Goal: Find specific page/section: Find specific page/section

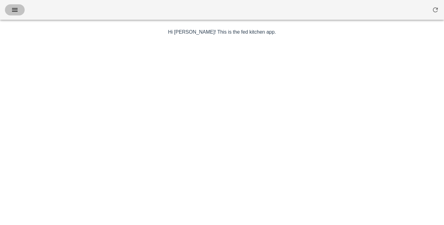
click at [14, 14] on button "button" at bounding box center [15, 9] width 20 height 11
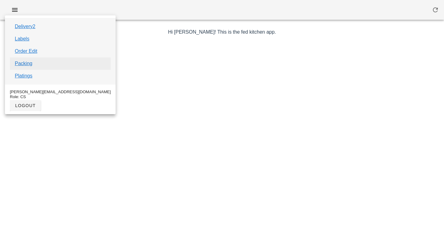
click at [24, 61] on link "Packing" at bounding box center [24, 63] width 18 height 7
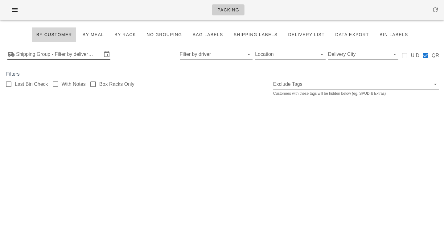
click at [73, 54] on input "Shipping Group - Filter by delivery logistics" at bounding box center [59, 54] width 86 height 10
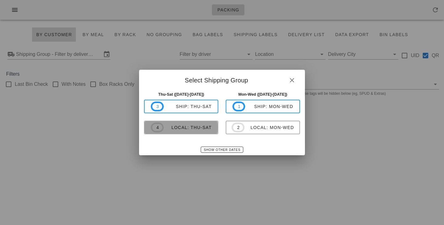
click at [183, 129] on div "local: Thu-Sat" at bounding box center [188, 127] width 48 height 5
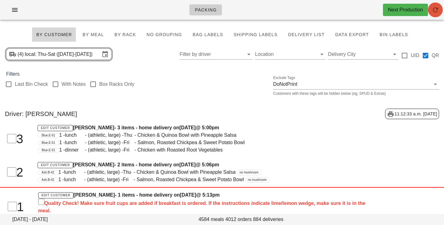
click at [436, 10] on icon "button" at bounding box center [435, 9] width 7 height 7
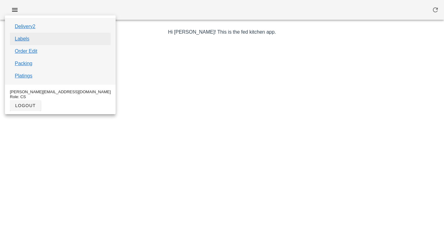
click at [21, 38] on link "Labels" at bounding box center [22, 38] width 14 height 7
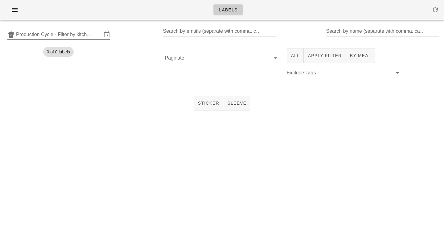
click at [37, 36] on input "Production Cycle - Filter by kitchen production schedules" at bounding box center [59, 35] width 86 height 10
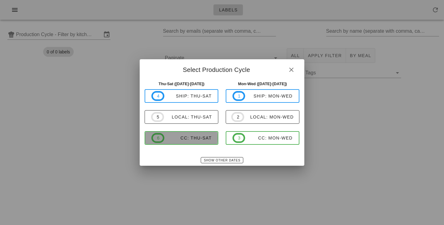
click at [189, 134] on span "6 CC: Thu-Sat" at bounding box center [181, 138] width 60 height 10
type input "CC: Thu-Sat ([DATE]-[DATE])"
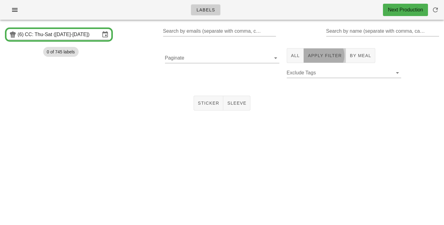
click at [329, 57] on span "Apply Filter" at bounding box center [325, 55] width 34 height 5
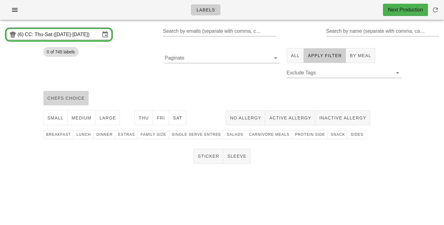
click at [82, 99] on span "chefs choice" at bounding box center [66, 98] width 38 height 5
click at [83, 119] on span "medium" at bounding box center [81, 117] width 20 height 5
click at [139, 120] on span "Thu" at bounding box center [143, 117] width 10 height 5
click at [167, 121] on button "Fri" at bounding box center [161, 117] width 16 height 15
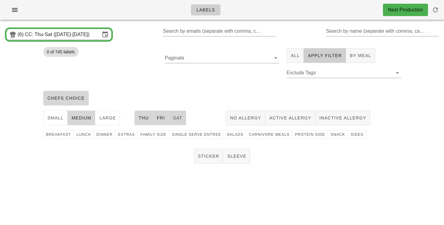
click at [177, 122] on button "Sat" at bounding box center [177, 117] width 17 height 15
click at [350, 135] on span "Sides" at bounding box center [356, 134] width 13 height 4
click at [203, 150] on button "Sticker" at bounding box center [209, 156] width 30 height 15
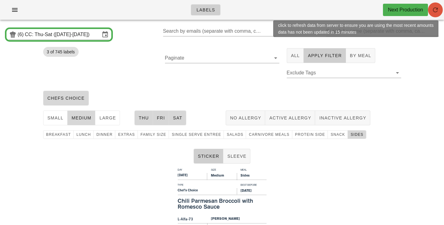
click at [431, 10] on span "button" at bounding box center [435, 9] width 15 height 7
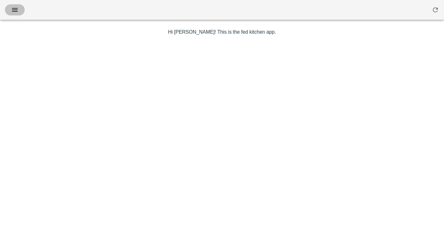
click at [19, 12] on span "button" at bounding box center [15, 9] width 10 height 7
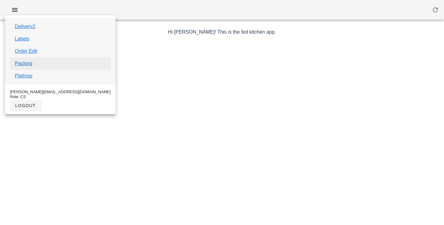
click at [29, 64] on link "Packing" at bounding box center [24, 63] width 18 height 7
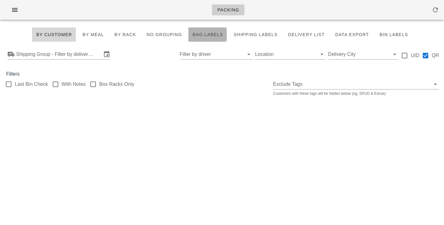
click at [203, 30] on button "Bag Labels" at bounding box center [207, 34] width 39 height 15
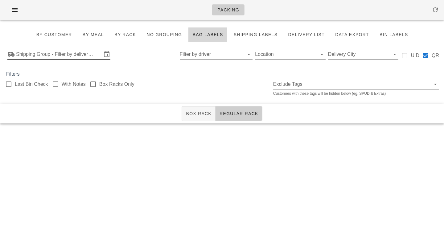
click at [96, 55] on input "Shipping Group - Filter by delivery logistics" at bounding box center [59, 54] width 86 height 10
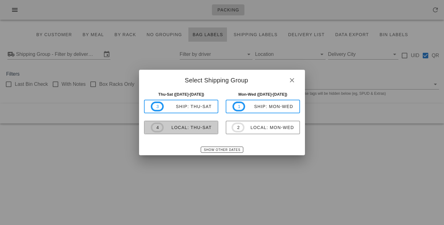
click at [194, 129] on div "local: Thu-Sat" at bounding box center [188, 127] width 48 height 5
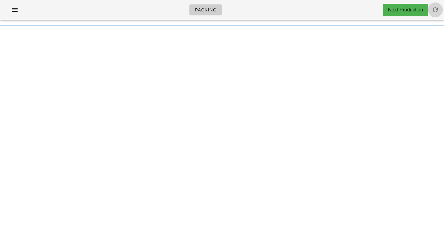
click at [436, 9] on icon "button" at bounding box center [435, 9] width 7 height 7
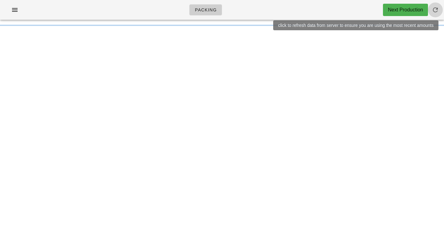
click at [437, 10] on icon "button" at bounding box center [435, 9] width 7 height 7
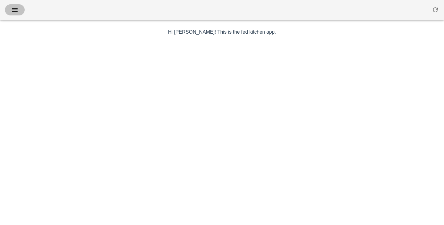
click at [16, 11] on icon "button" at bounding box center [14, 9] width 7 height 7
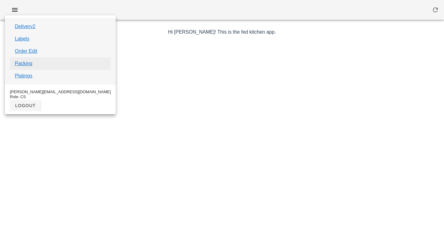
click at [28, 66] on link "Packing" at bounding box center [24, 63] width 18 height 7
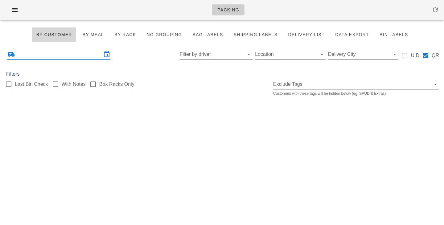
click at [51, 59] on input "text" at bounding box center [59, 54] width 86 height 10
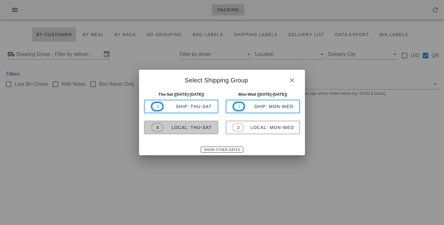
click at [173, 130] on div "local: Thu-Sat" at bounding box center [188, 127] width 48 height 5
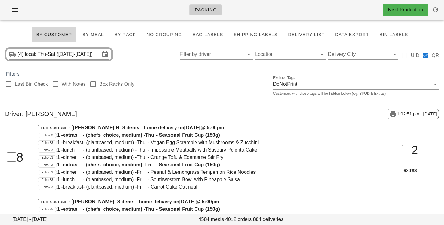
click at [147, 63] on div "(4) local: Thu-Sat ([DATE]-[DATE]) Filter by driver Location Delivery City UID …" at bounding box center [222, 54] width 444 height 20
click at [133, 31] on button "By Rack" at bounding box center [125, 34] width 30 height 15
click at [95, 85] on div at bounding box center [93, 84] width 10 height 10
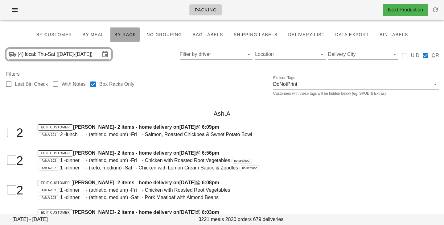
checkbox input "true"
click at [139, 60] on div "(4) local: Thu-Sat (Sep 25-Sep 27) Filter by driver Location Delivery City UID …" at bounding box center [222, 54] width 444 height 20
click at [159, 64] on div "(4) local: Thu-Sat (Sep 25-Sep 27) Filter by driver Location Delivery City UID …" at bounding box center [222, 54] width 444 height 20
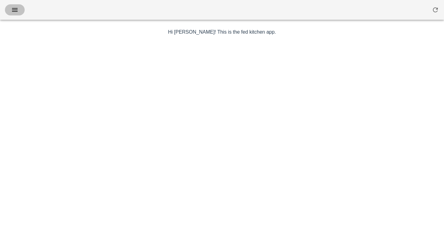
click at [20, 12] on button "button" at bounding box center [15, 9] width 20 height 11
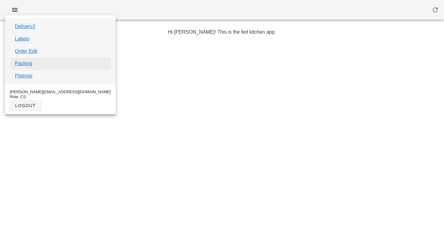
click at [29, 62] on link "Packing" at bounding box center [24, 63] width 18 height 7
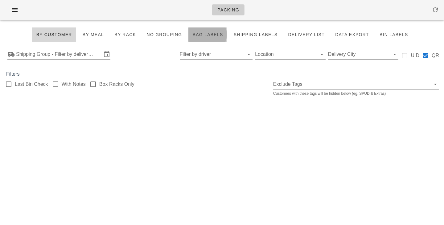
click at [204, 32] on span "Bag Labels" at bounding box center [207, 34] width 31 height 5
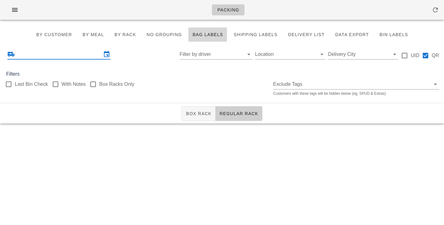
click at [57, 54] on input "text" at bounding box center [59, 54] width 86 height 10
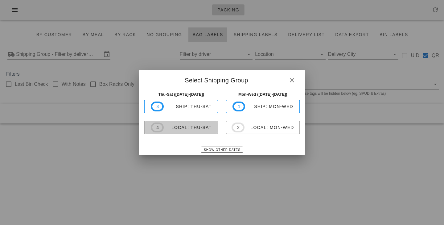
click at [181, 126] on div "local: Thu-Sat" at bounding box center [188, 127] width 48 height 5
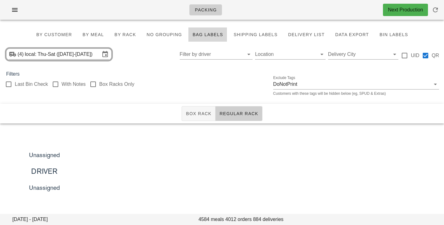
click at [205, 84] on div "Last Bin Check With Notes Box Racks Only Exclude Tags DoNotPrint Customers with…" at bounding box center [222, 88] width 444 height 20
click at [225, 119] on button "Regular Rack" at bounding box center [239, 113] width 47 height 15
click at [205, 118] on button "Box Rack" at bounding box center [199, 113] width 34 height 15
click at [94, 85] on div at bounding box center [93, 84] width 10 height 10
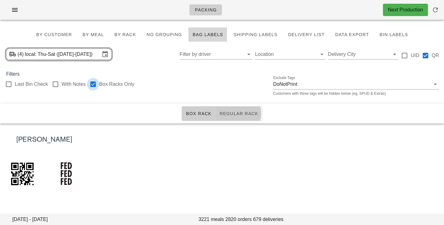
checkbox input "true"
click at [158, 72] on div "Filters" at bounding box center [222, 73] width 444 height 7
click at [184, 74] on div "Filters" at bounding box center [222, 73] width 444 height 7
click at [161, 57] on div "(4) local: Thu-Sat (Sep 25-Sep 27) Filter by driver Location Delivery City UID …" at bounding box center [222, 54] width 444 height 20
click at [155, 60] on div "(4) local: Thu-Sat (Sep 25-Sep 27) Filter by driver Location Delivery City UID …" at bounding box center [222, 54] width 444 height 20
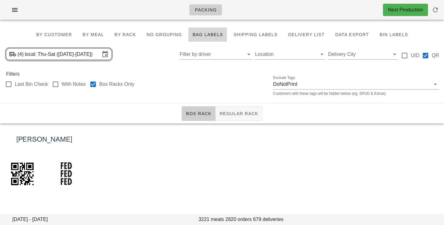
click at [155, 60] on div "(4) local: Thu-Sat (Sep 25-Sep 27) Filter by driver Location Delivery City UID …" at bounding box center [222, 54] width 444 height 20
